Goal: Information Seeking & Learning: Learn about a topic

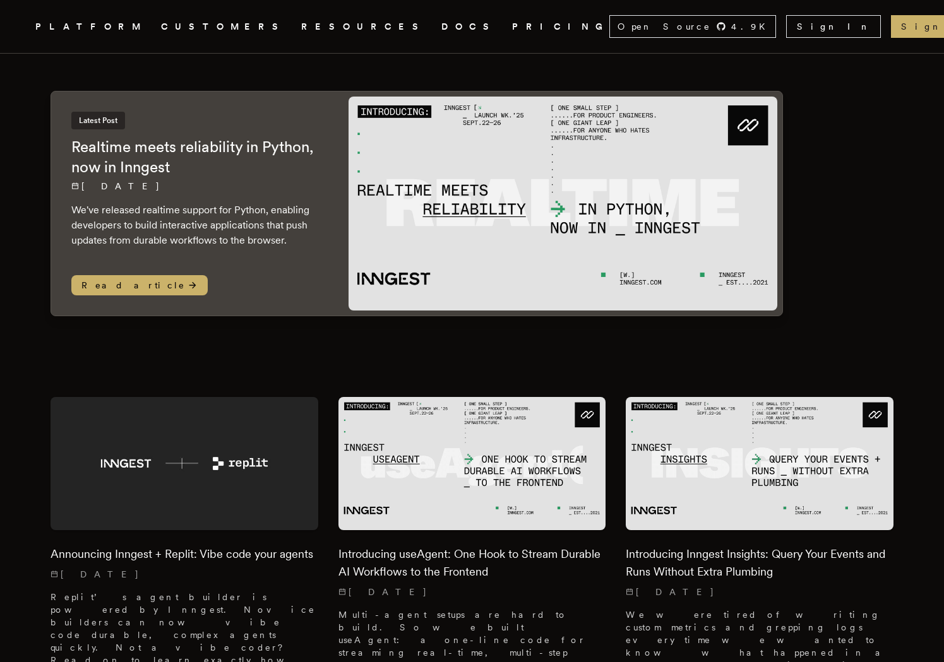
scroll to position [89, 0]
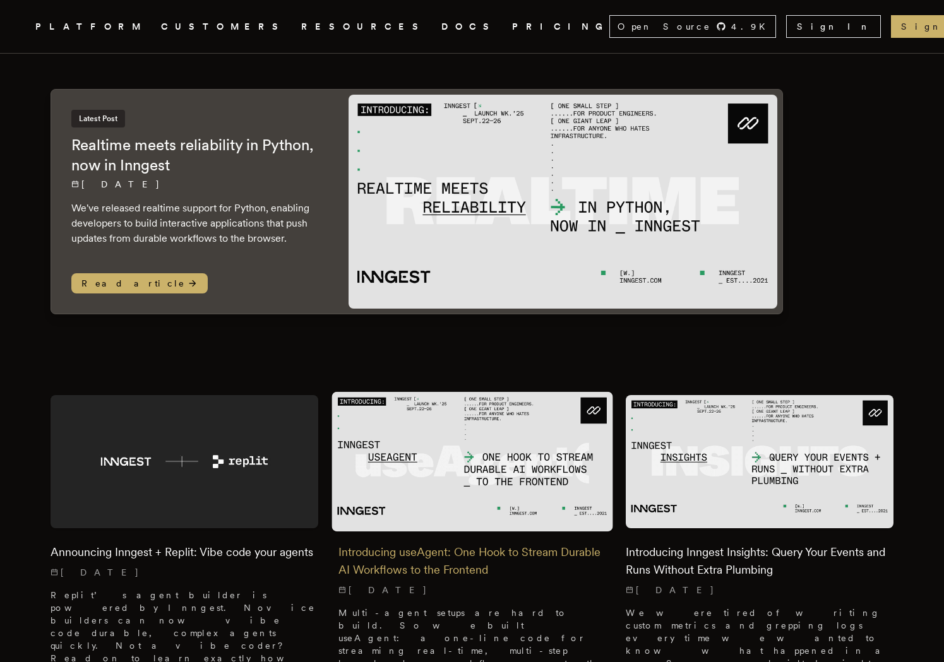
click at [449, 544] on h2 "Introducing useAgent: One Hook to Stream Durable AI Workflows to the Frontend" at bounding box center [472, 561] width 268 height 35
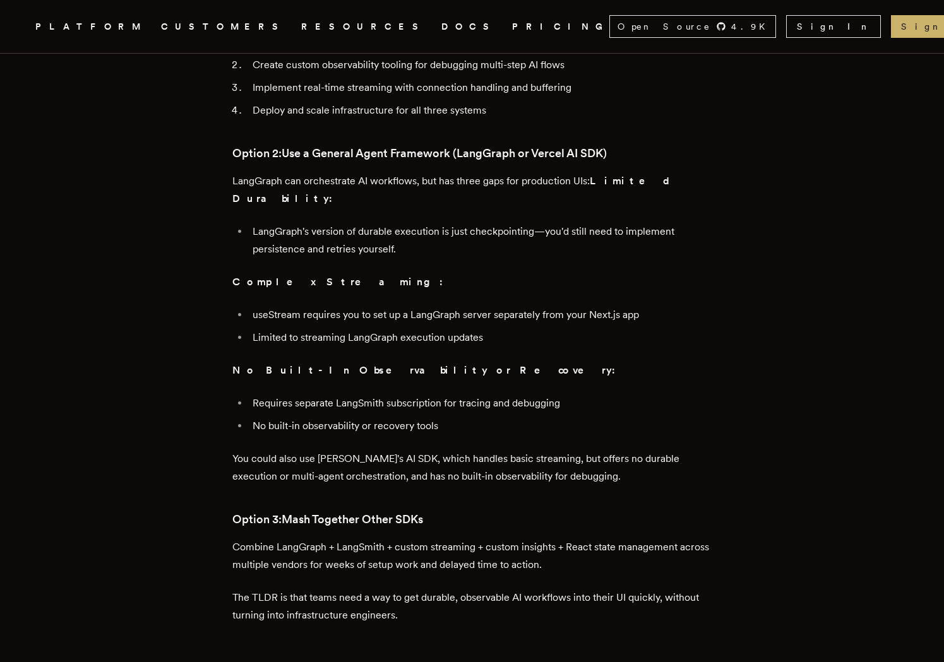
scroll to position [807, 0]
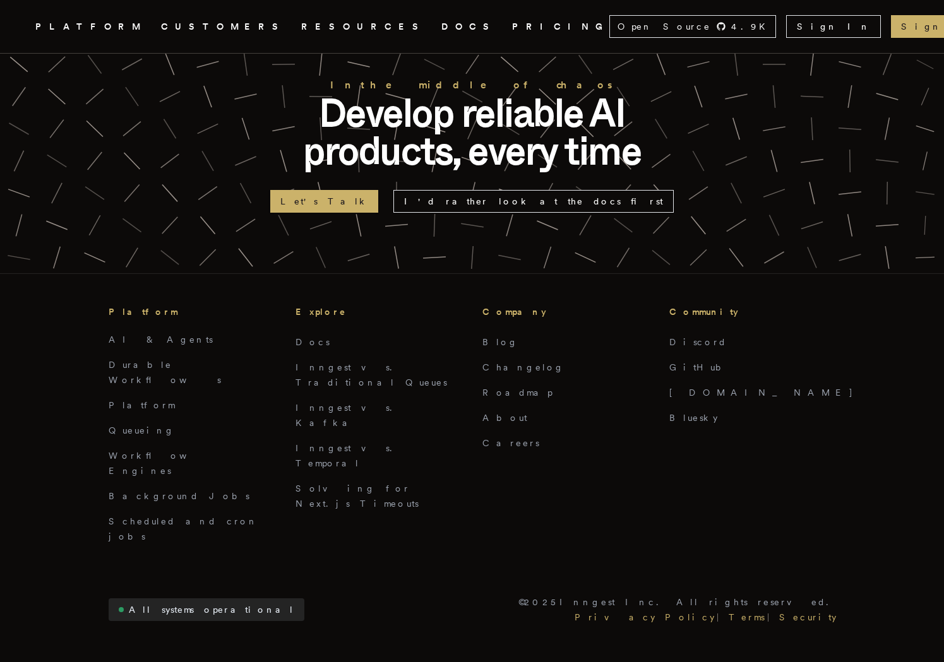
scroll to position [2951, 0]
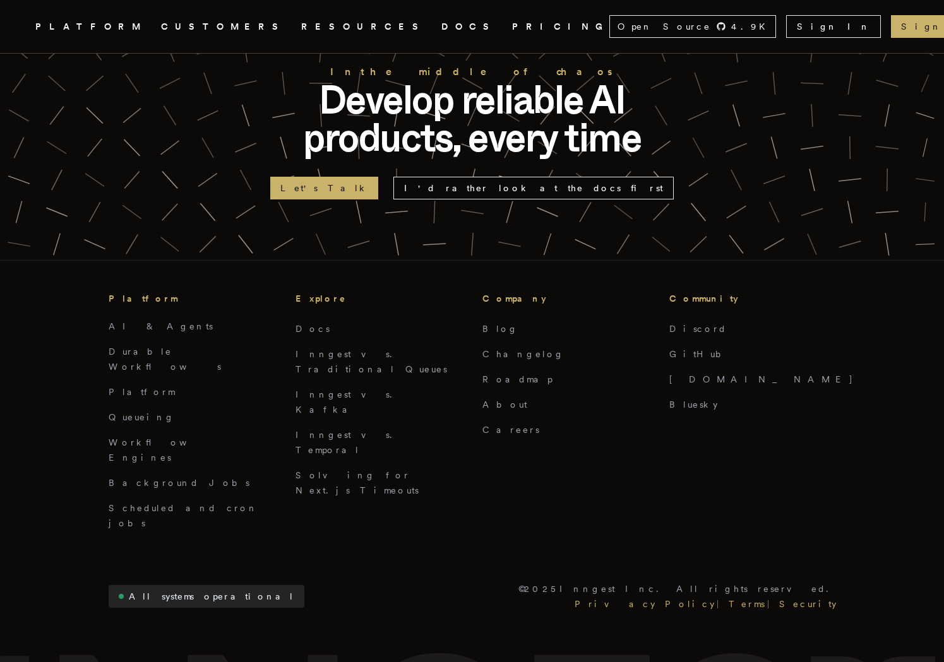
click at [542, 377] on div "Platform AI & Agents Durable Workflows Platform Queueing Workflow Engines Backg…" at bounding box center [472, 436] width 944 height 352
click at [140, 319] on li "AI & Agents" at bounding box center [192, 326] width 167 height 15
click at [140, 321] on link "AI & Agents" at bounding box center [161, 326] width 104 height 10
